Goal: Find contact information: Find contact information

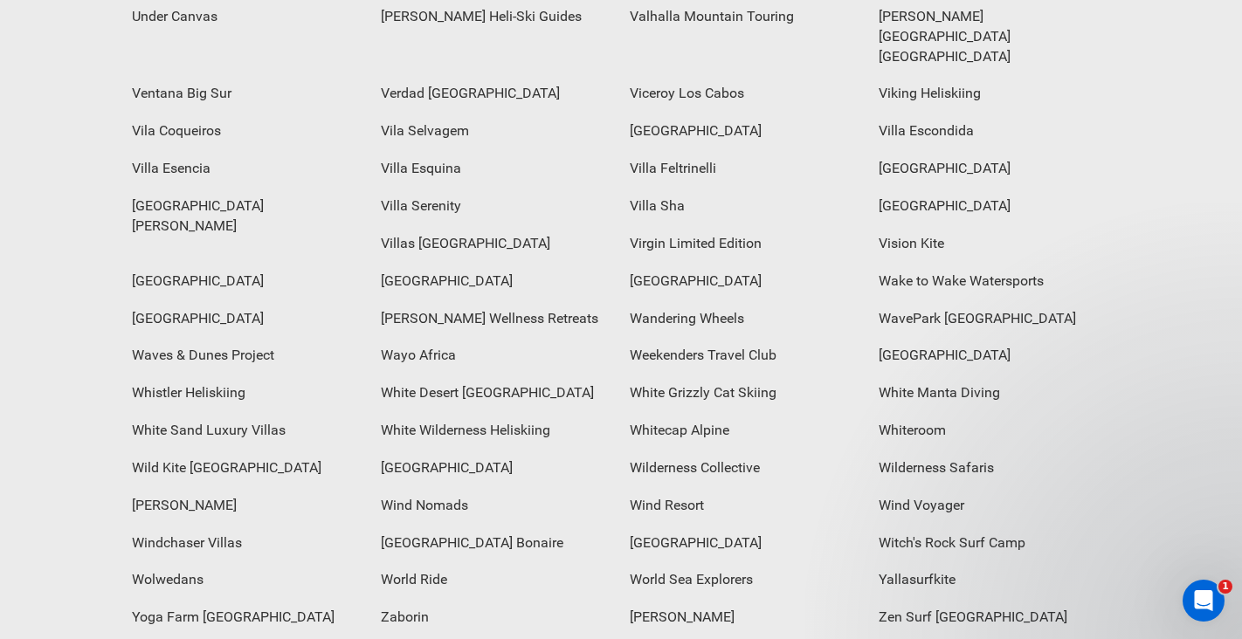
scroll to position [6972, 0]
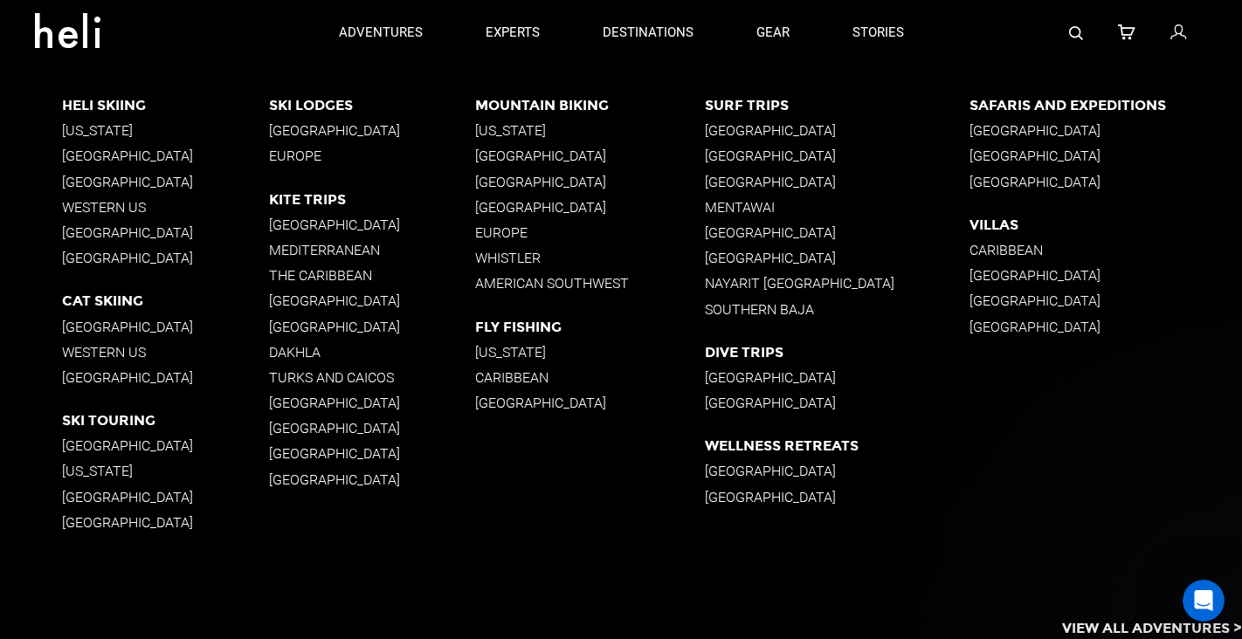
click at [355, 128] on p "British Columbia" at bounding box center [372, 130] width 207 height 17
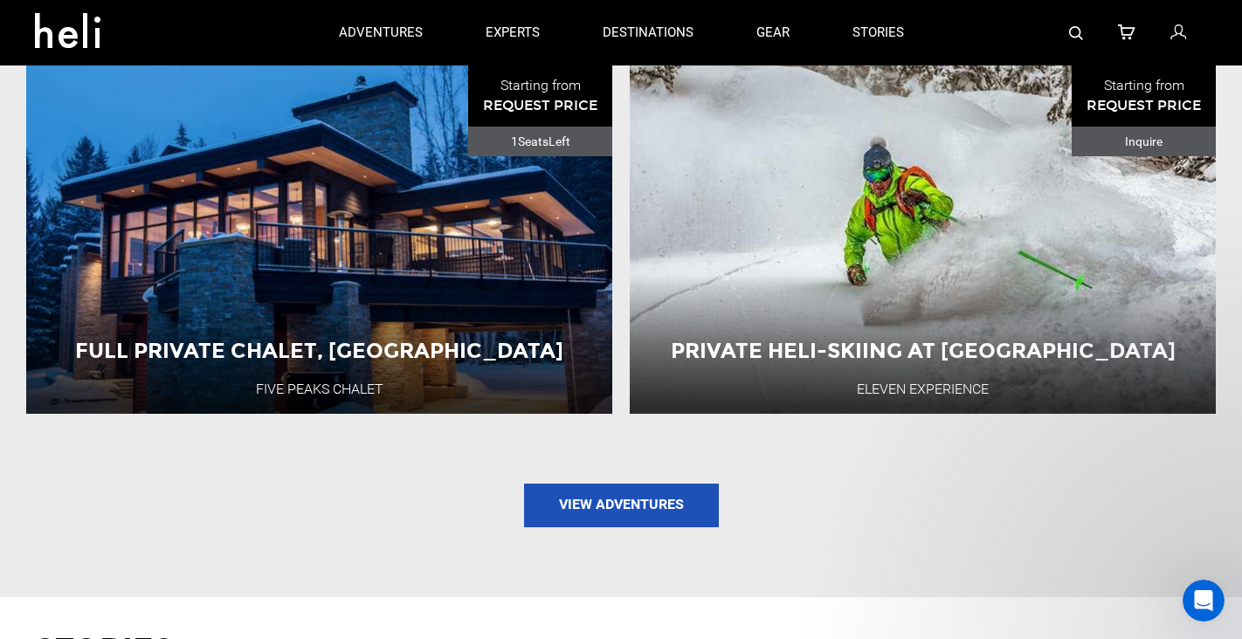
scroll to position [1267, 0]
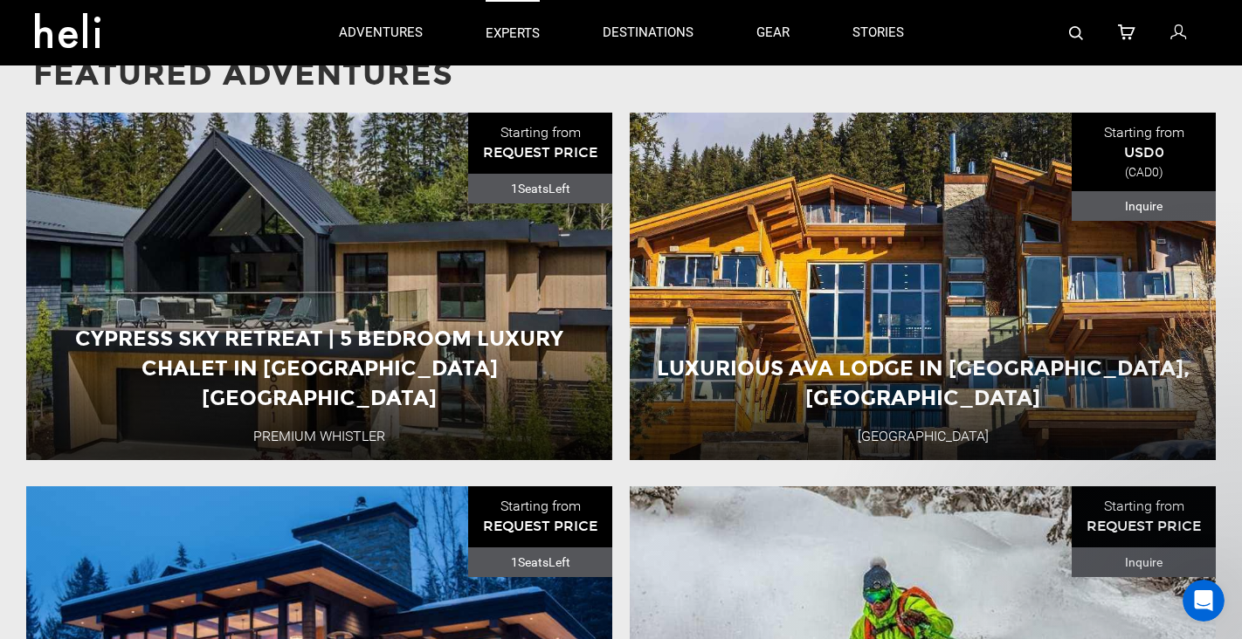
click at [512, 36] on p "experts" at bounding box center [513, 33] width 54 height 18
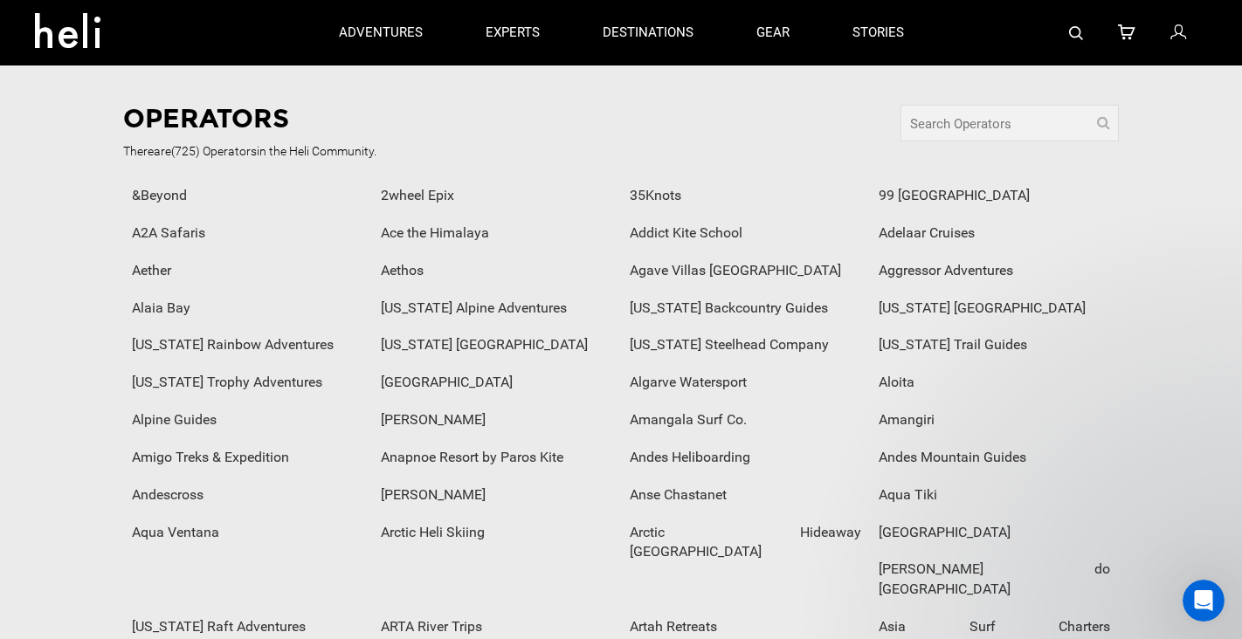
click at [86, 53] on link at bounding box center [78, 33] width 112 height 63
click at [1181, 34] on icon at bounding box center [1178, 33] width 16 height 23
click at [873, 31] on link "stories" at bounding box center [878, 32] width 52 height 65
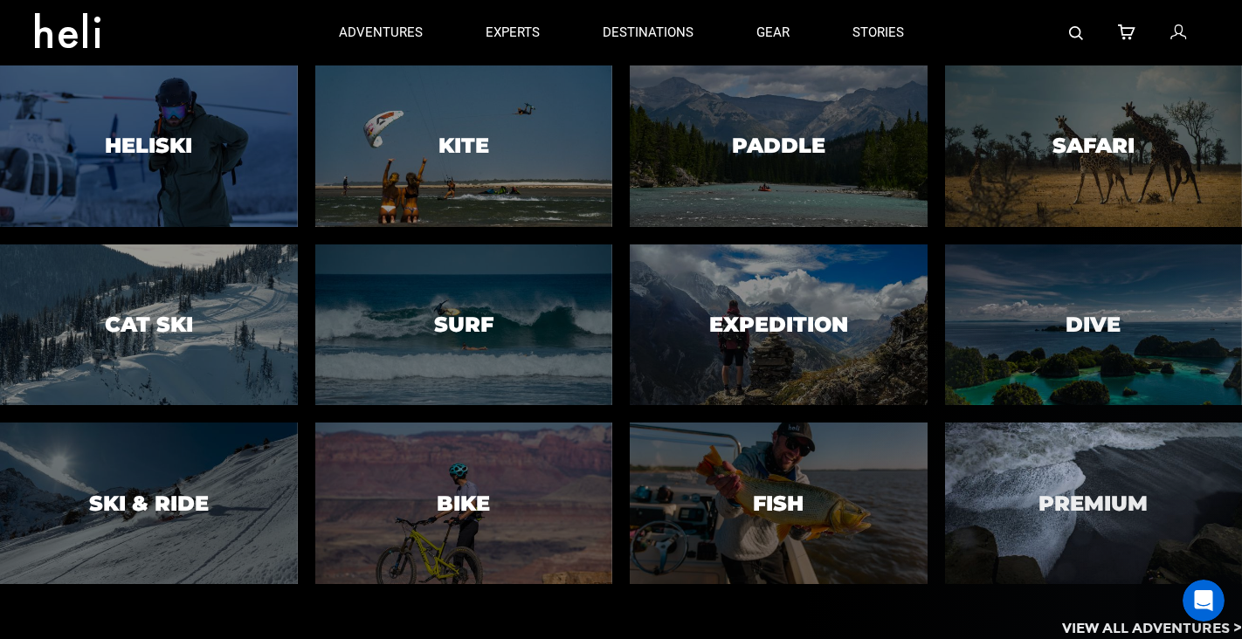
click at [1072, 512] on h3 "Premium" at bounding box center [1092, 504] width 109 height 23
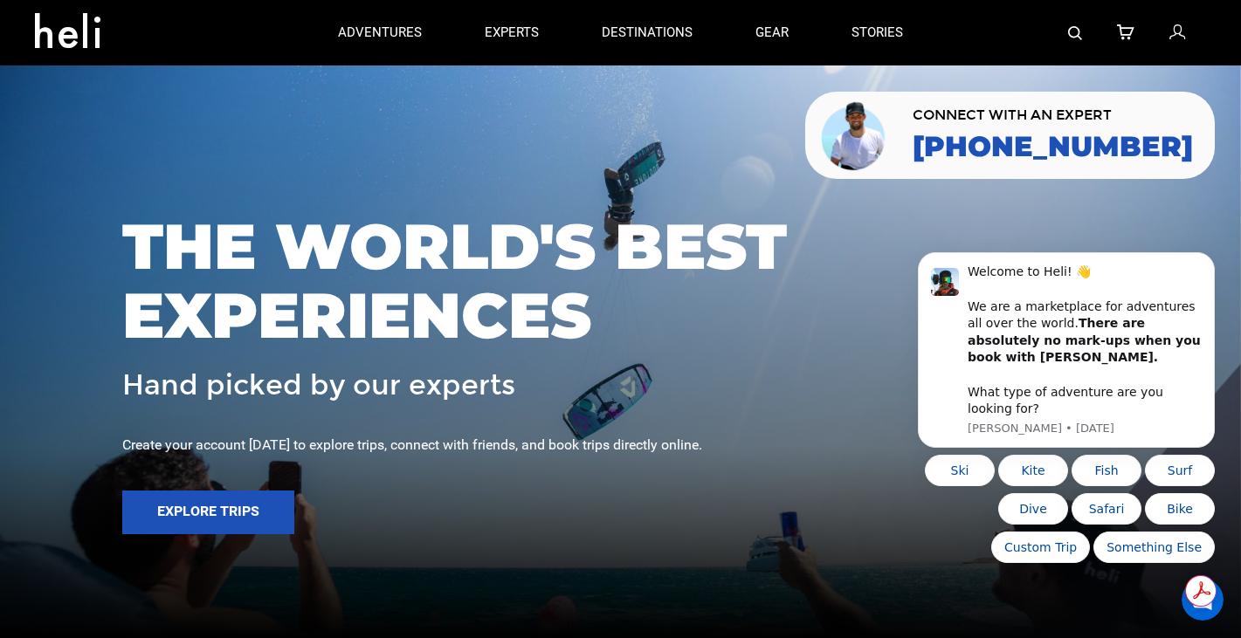
click at [1175, 28] on icon at bounding box center [1177, 33] width 16 height 23
click at [1128, 35] on icon at bounding box center [1125, 33] width 17 height 23
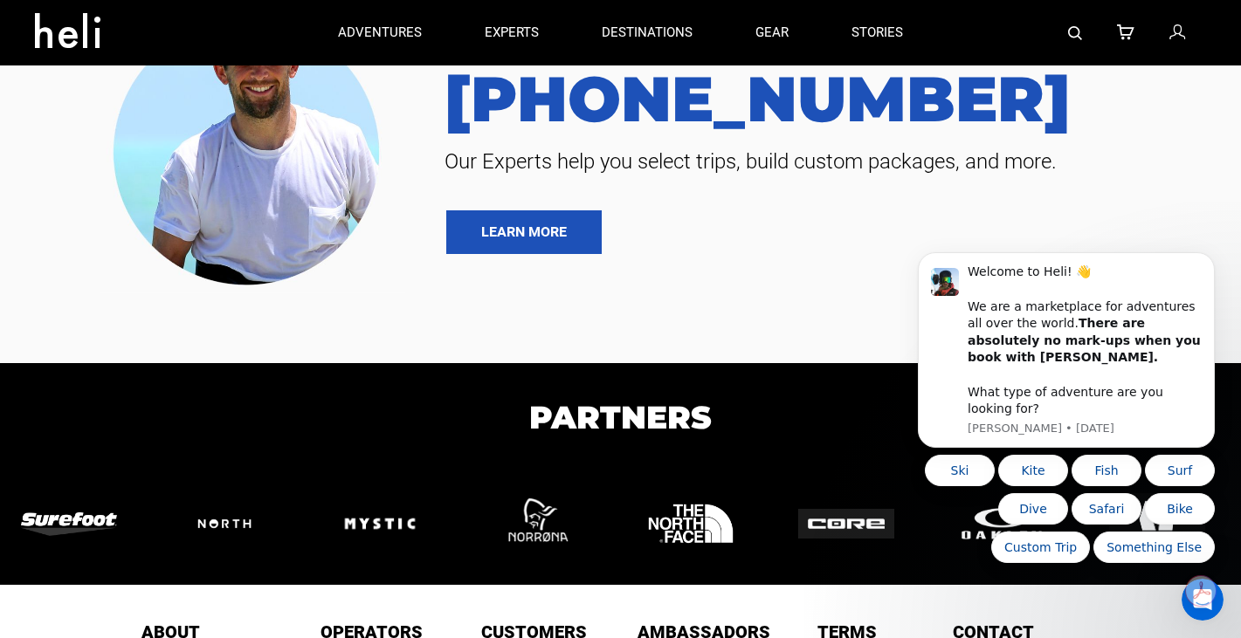
scroll to position [818, 0]
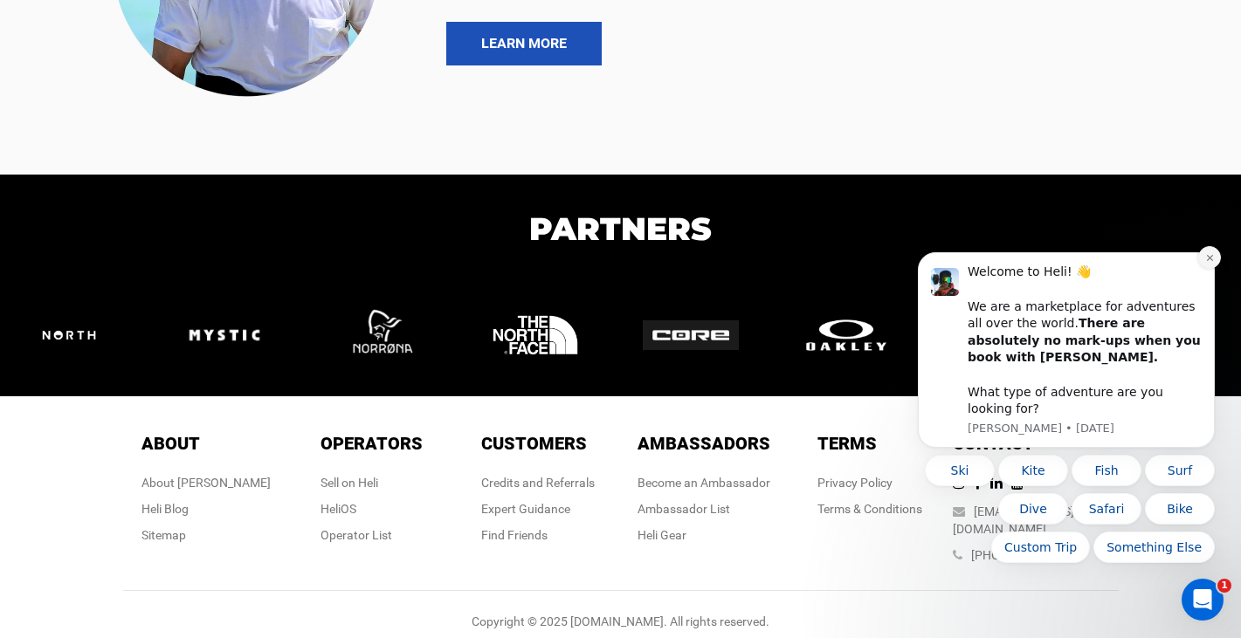
click at [1209, 263] on icon "Dismiss notification" at bounding box center [1210, 258] width 10 height 10
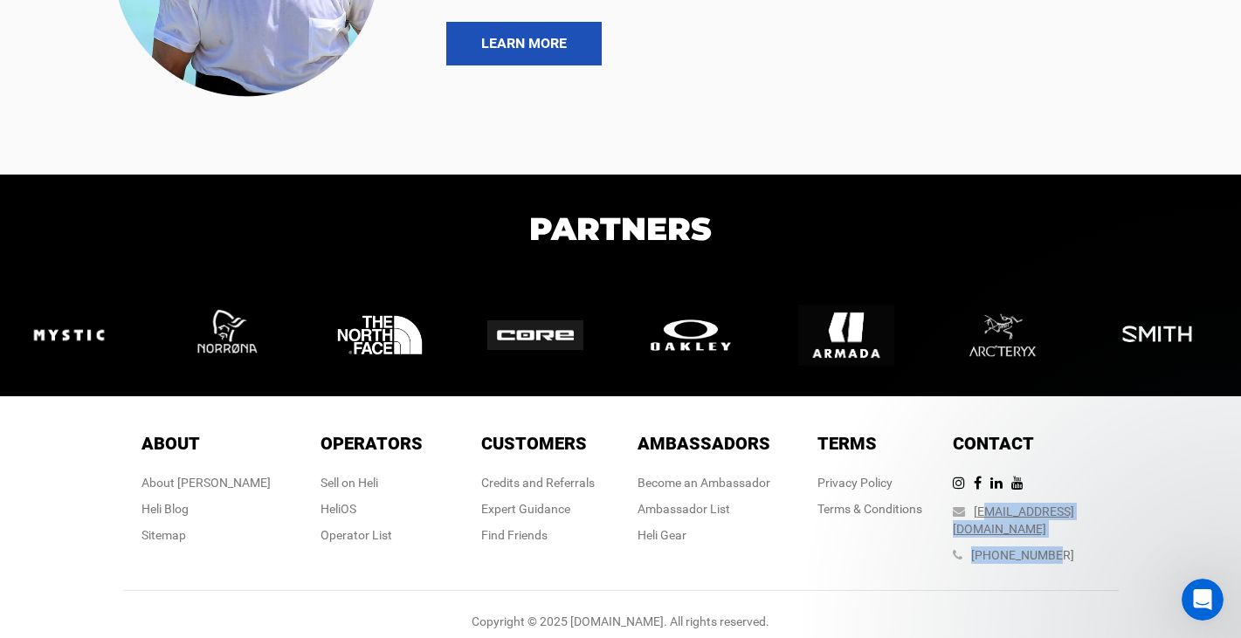
drag, startPoint x: 1092, startPoint y: 513, endPoint x: 1021, endPoint y: 511, distance: 70.8
click at [1017, 512] on div "Contact Contact team@heli.life 888 420 6534" at bounding box center [1036, 501] width 166 height 141
click at [1113, 512] on div "Contact Contact [EMAIL_ADDRESS][DOMAIN_NAME] [PHONE_NUMBER]" at bounding box center [1036, 501] width 166 height 141
click at [1062, 509] on link "[EMAIL_ADDRESS][DOMAIN_NAME]" at bounding box center [1013, 520] width 121 height 31
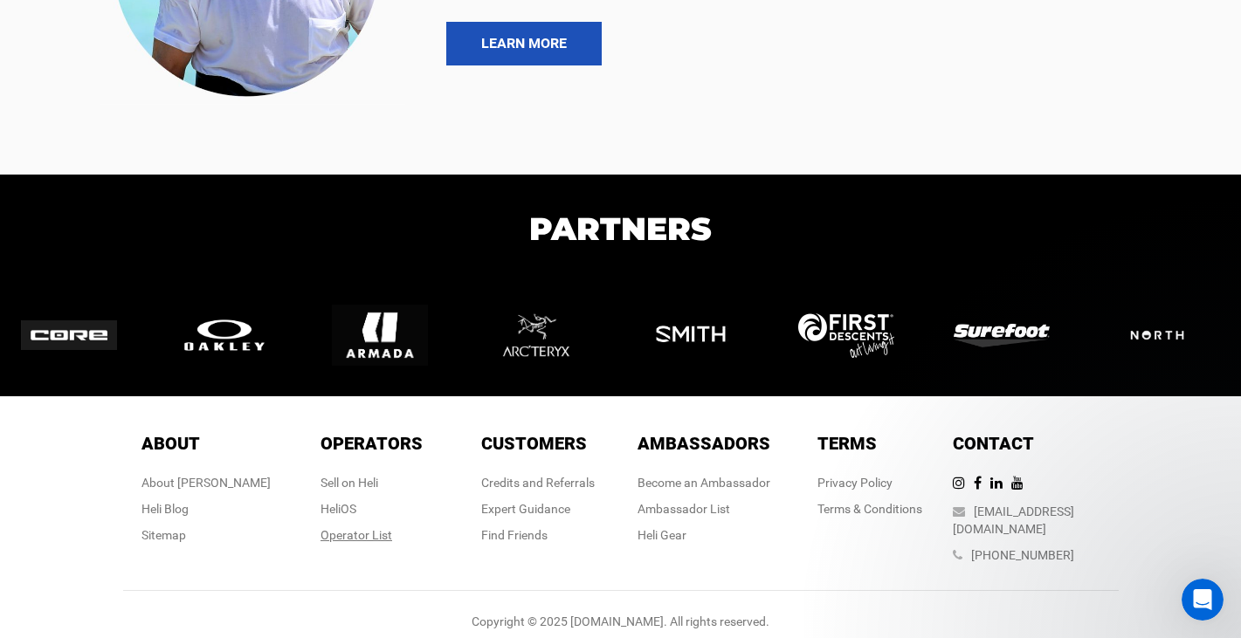
click at [356, 533] on div "Operator List" at bounding box center [372, 535] width 102 height 17
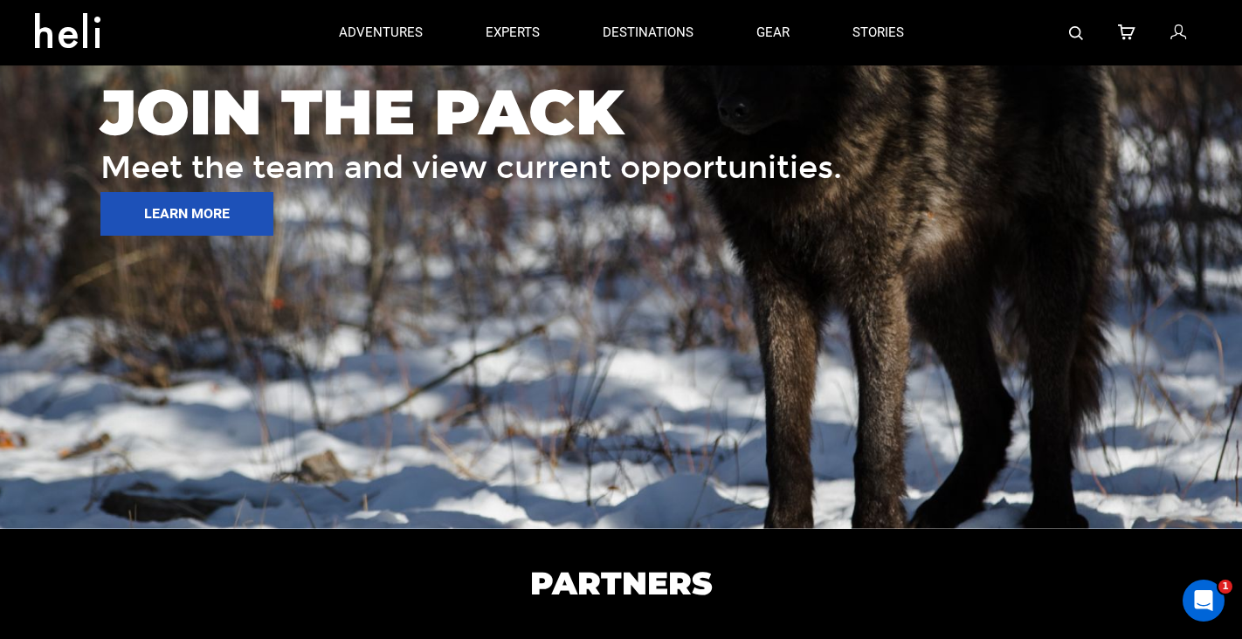
scroll to position [2593, 0]
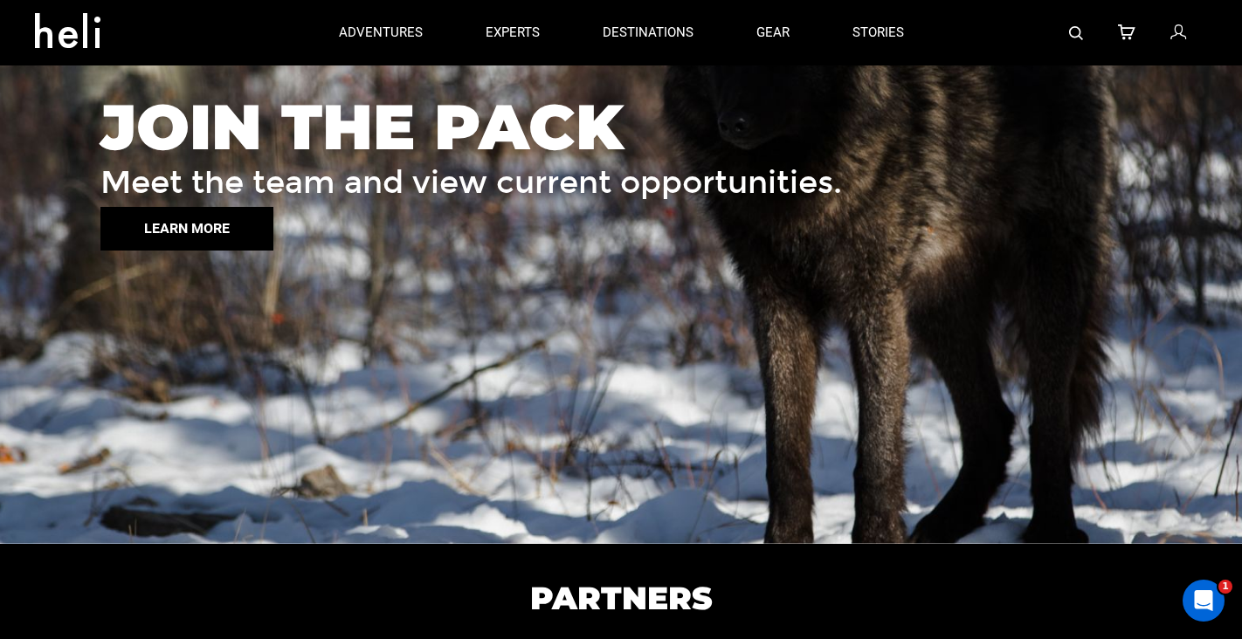
click at [235, 242] on button "LEARN MORE" at bounding box center [186, 229] width 173 height 44
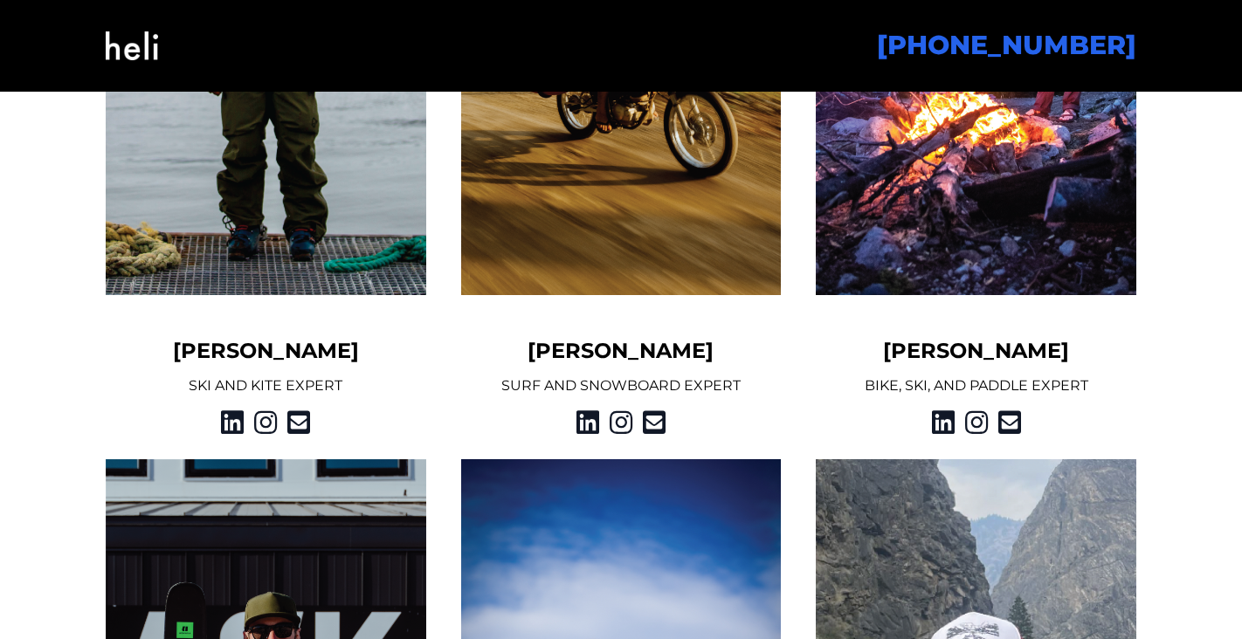
scroll to position [1788, 0]
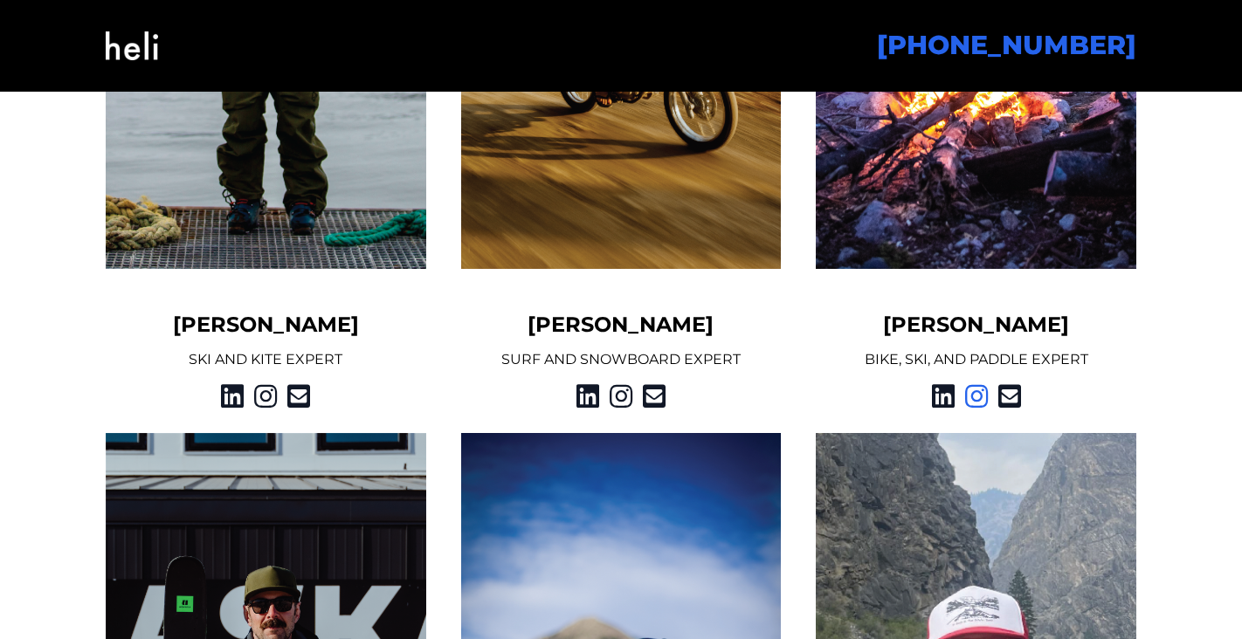
click at [983, 401] on icon at bounding box center [976, 396] width 23 height 31
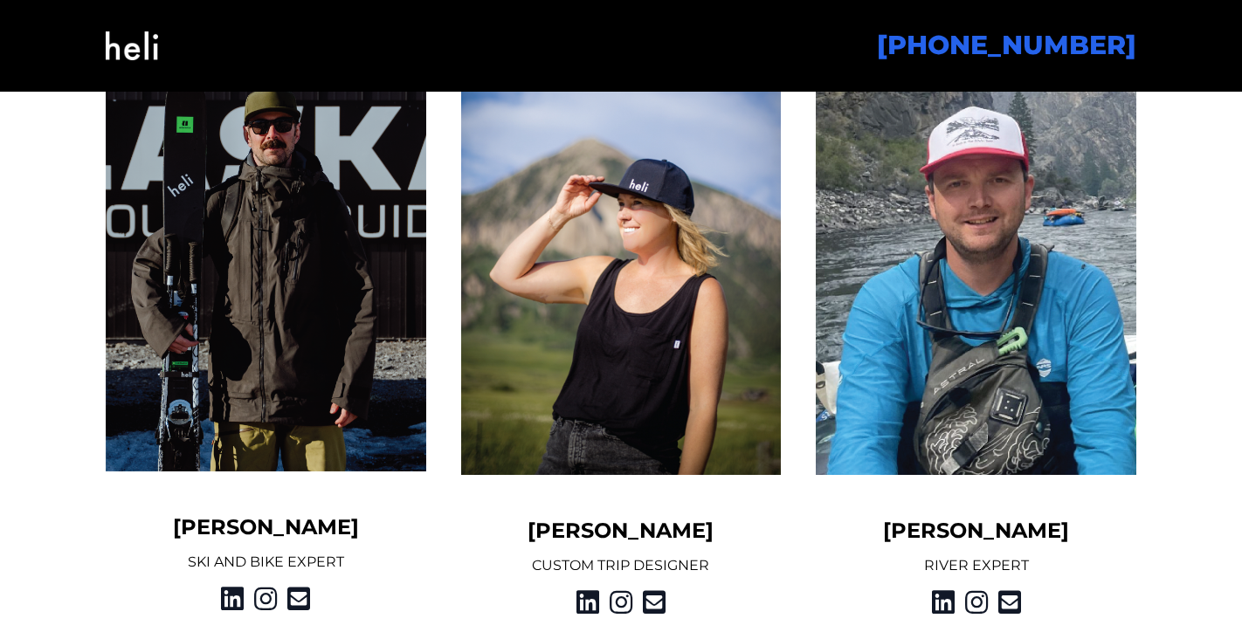
scroll to position [2266, 0]
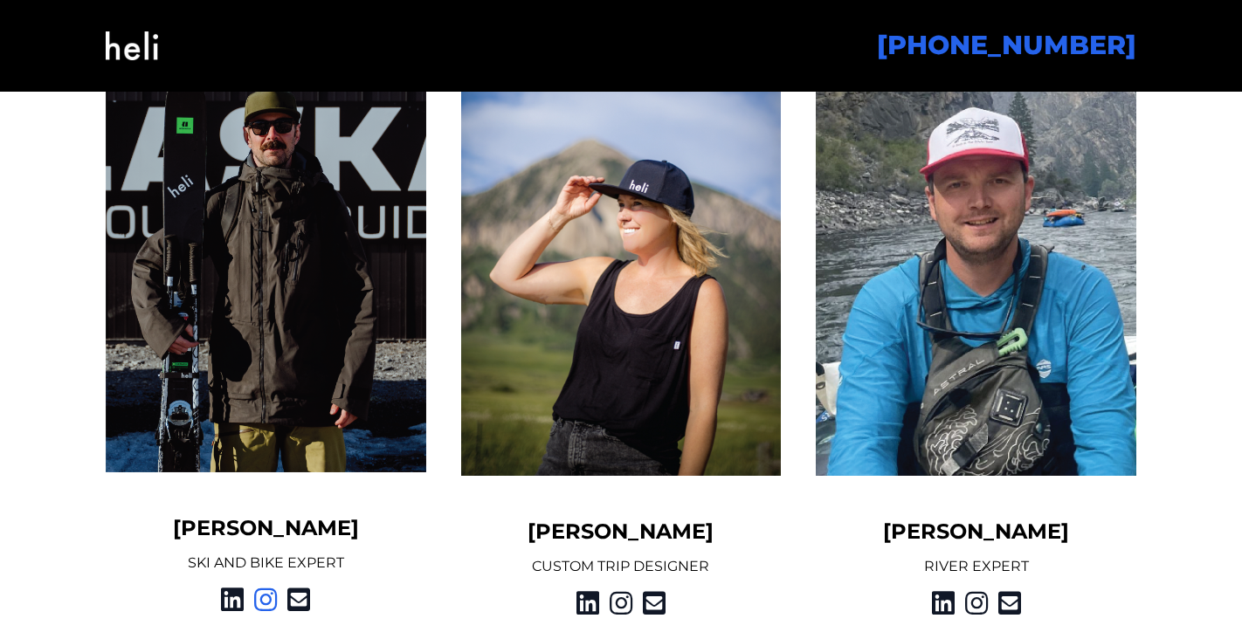
click at [267, 603] on icon at bounding box center [265, 599] width 23 height 31
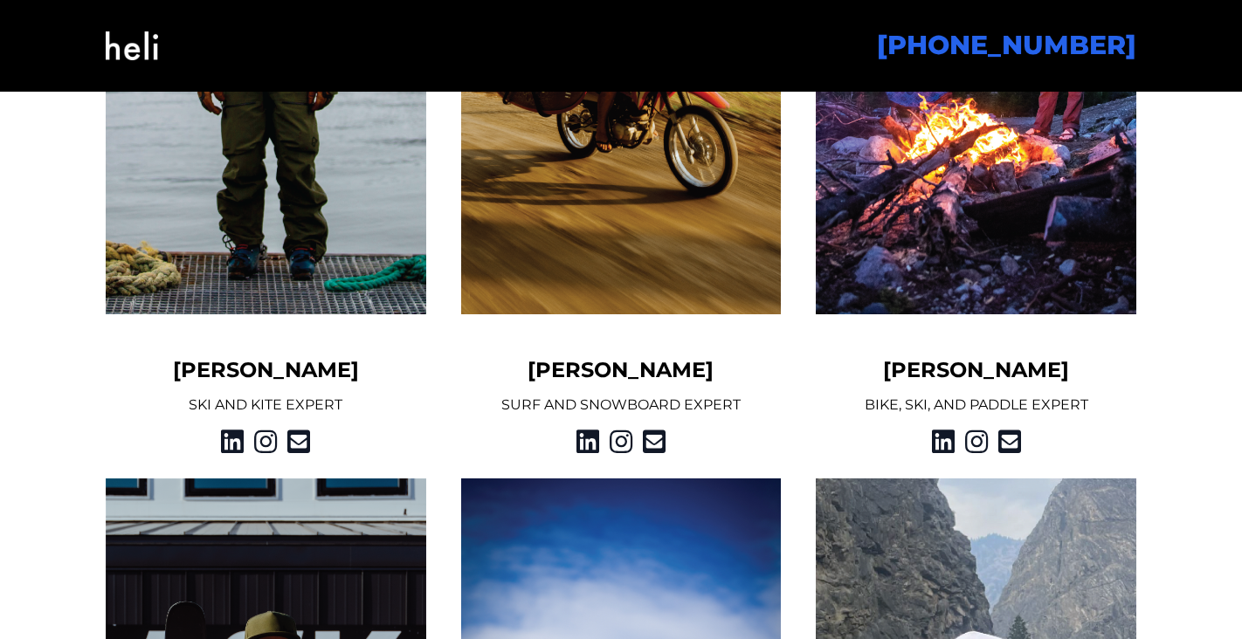
scroll to position [1706, 0]
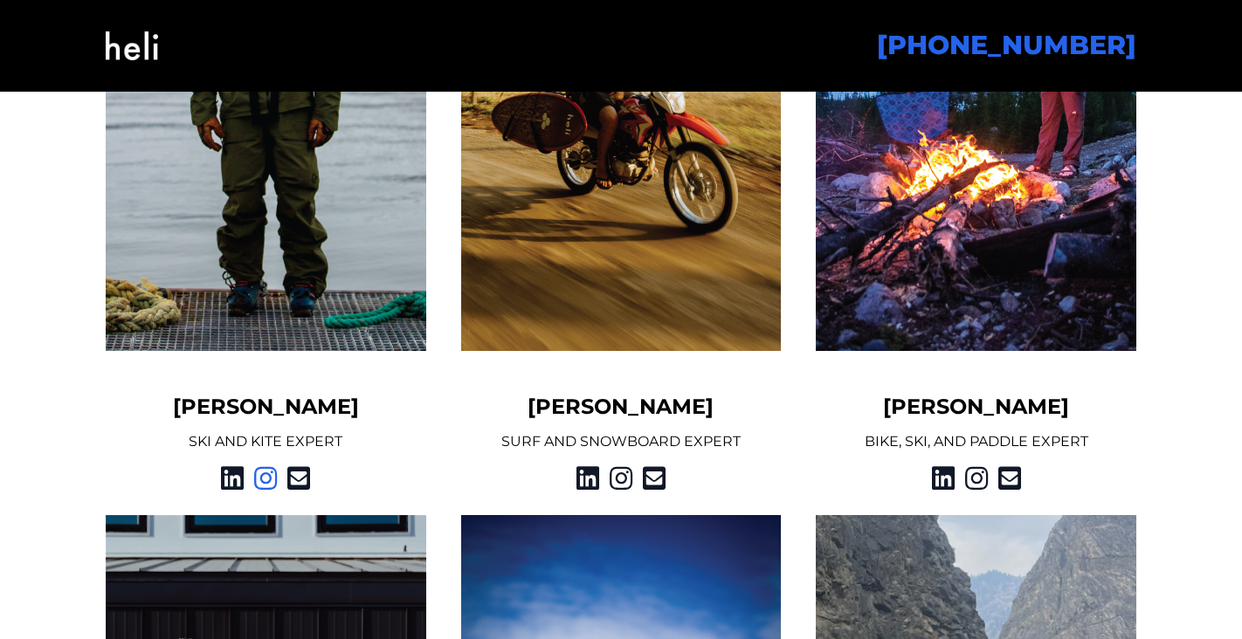
click at [270, 475] on icon at bounding box center [265, 478] width 23 height 31
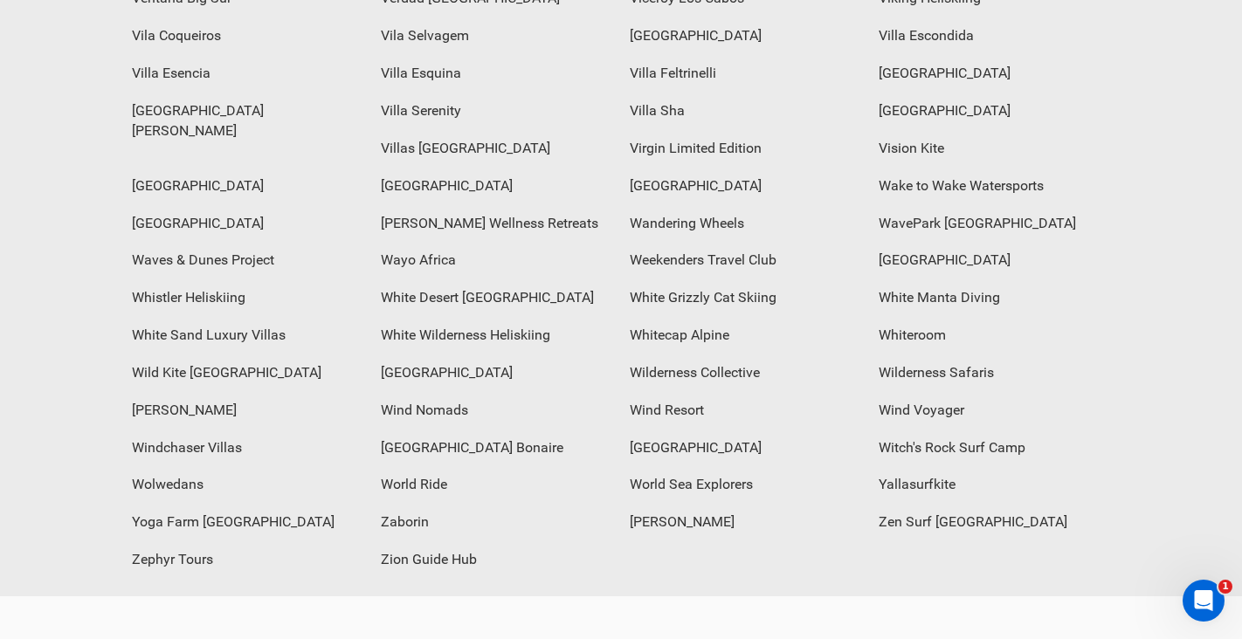
scroll to position [7395, 0]
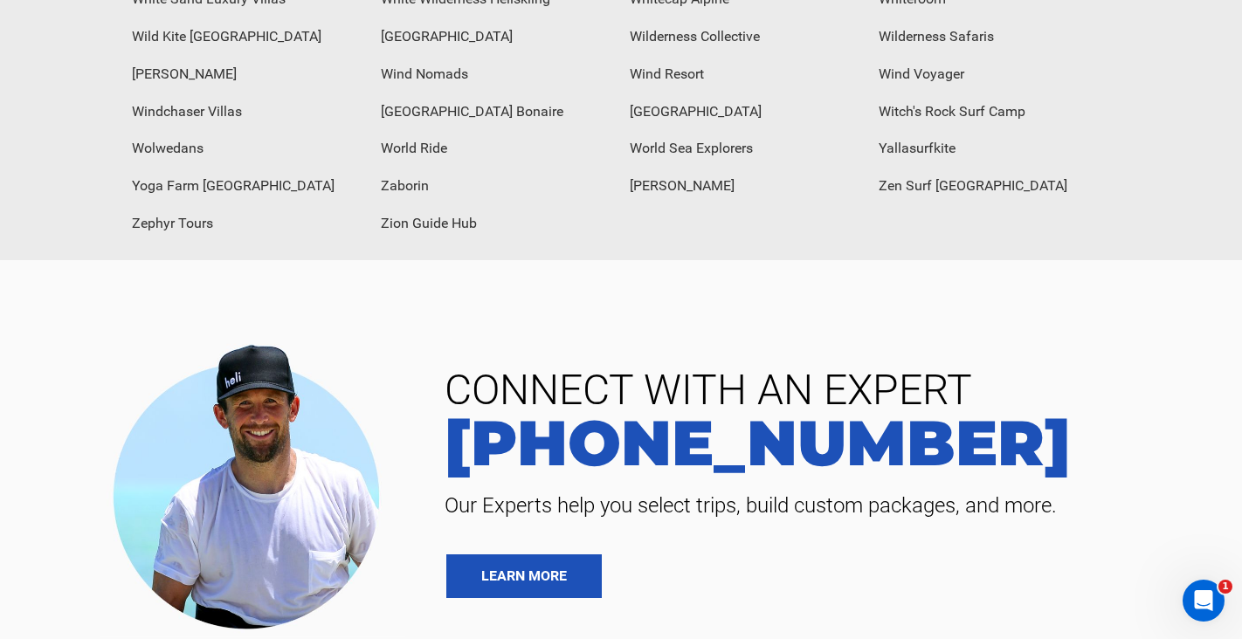
drag, startPoint x: 1101, startPoint y: 513, endPoint x: 1004, endPoint y: 509, distance: 97.0
